Goal: Information Seeking & Learning: Learn about a topic

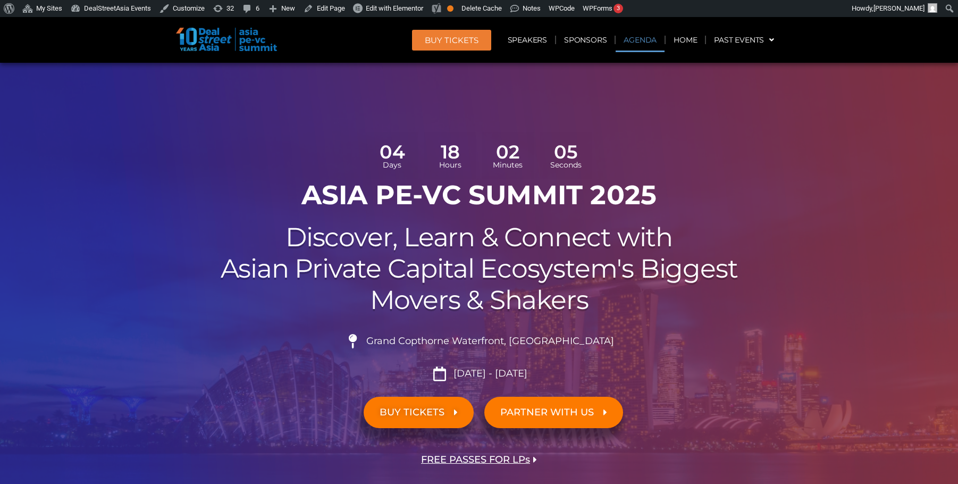
click at [637, 39] on link "Agenda" at bounding box center [639, 40] width 49 height 24
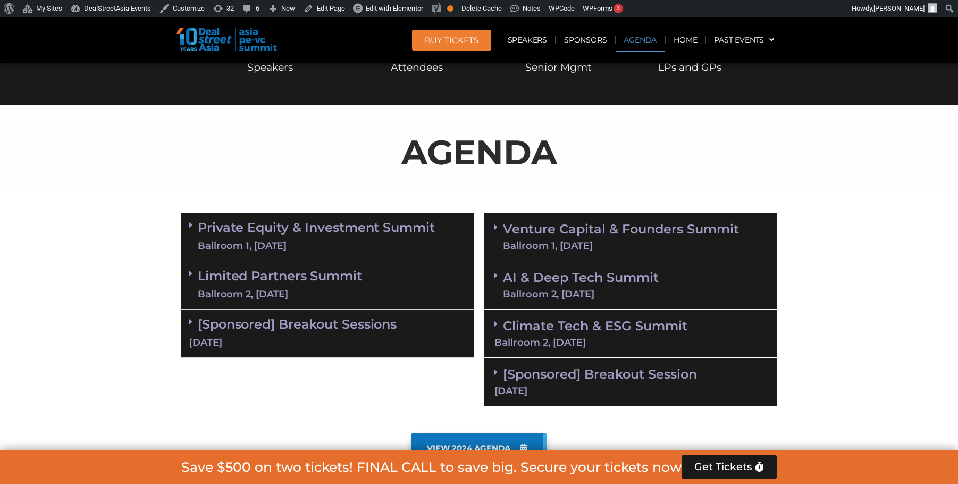
scroll to position [613, 0]
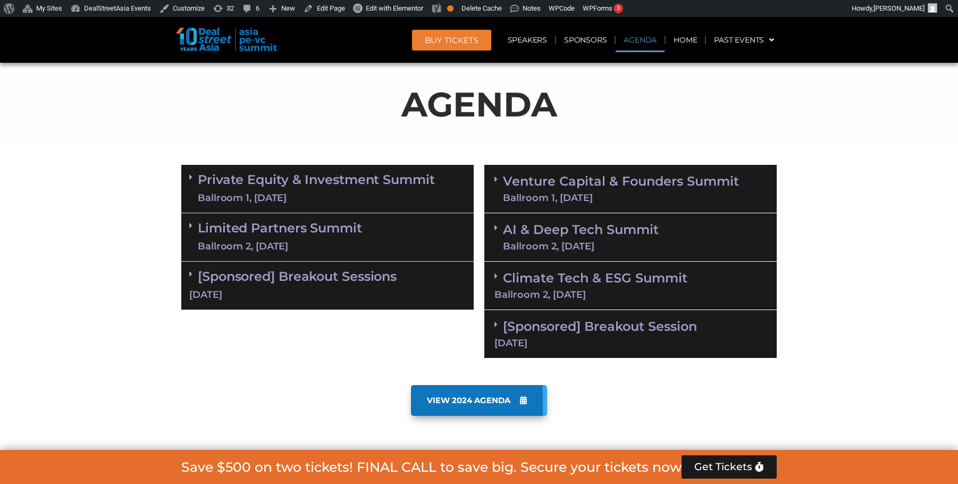
click at [604, 340] on div "[DATE]" at bounding box center [630, 343] width 272 height 10
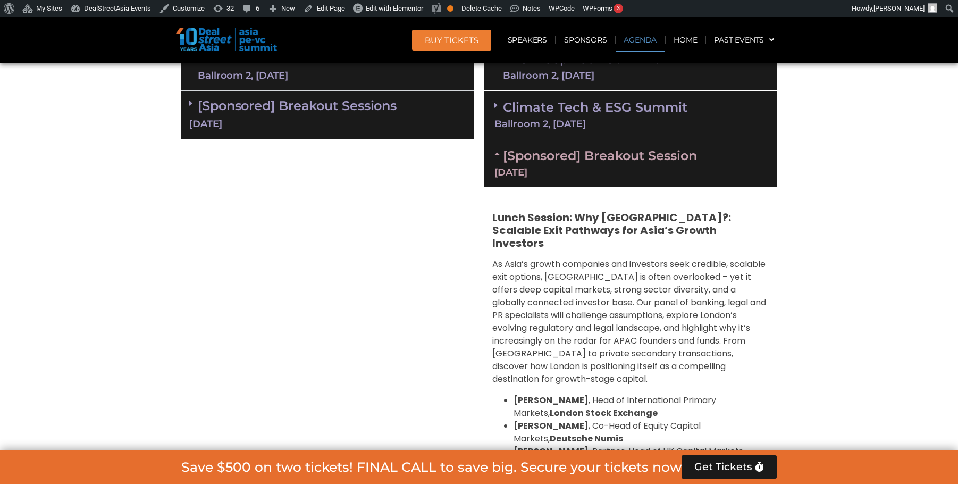
scroll to position [773, 0]
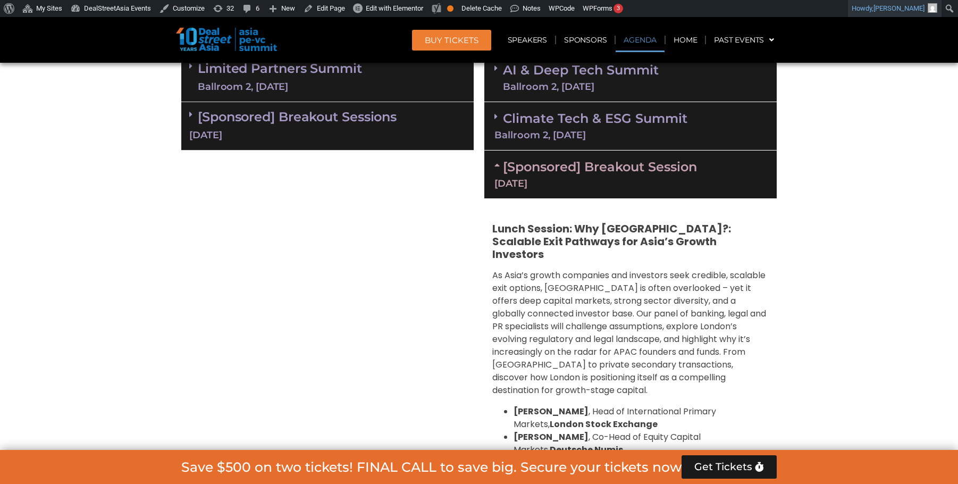
click at [909, 11] on span "adele" at bounding box center [898, 8] width 51 height 8
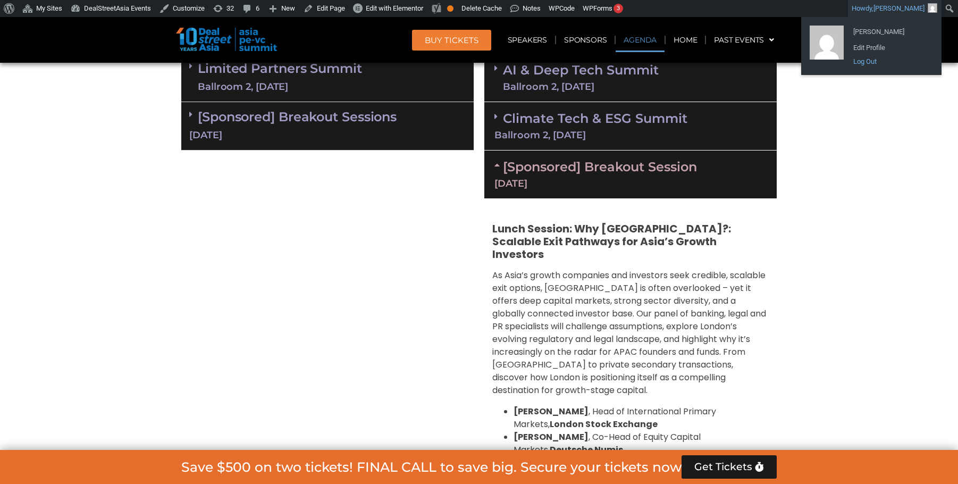
click at [868, 63] on link "Log Out" at bounding box center [890, 62] width 85 height 14
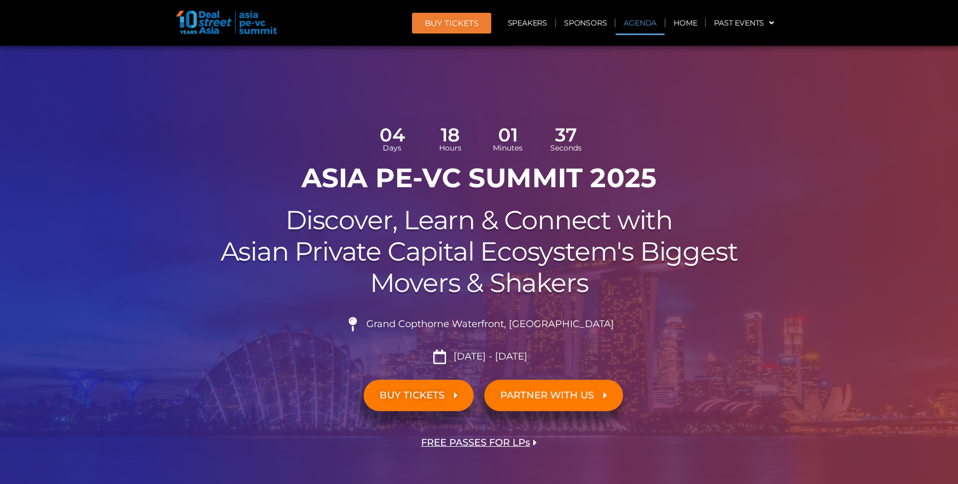
click at [653, 24] on link "Agenda" at bounding box center [639, 23] width 49 height 24
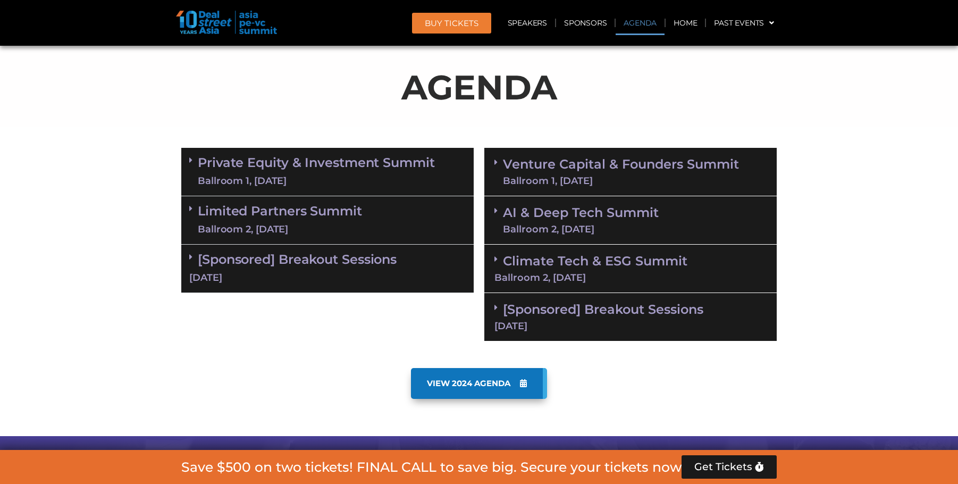
click at [595, 331] on div "[Sponsored] Breakout Sessions [DATE]" at bounding box center [630, 317] width 292 height 48
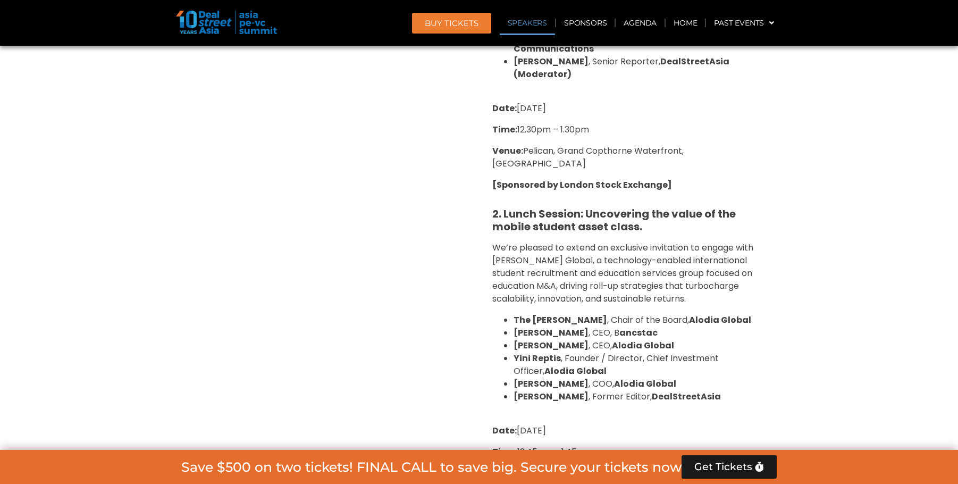
scroll to position [1304, 0]
